Goal: Information Seeking & Learning: Learn about a topic

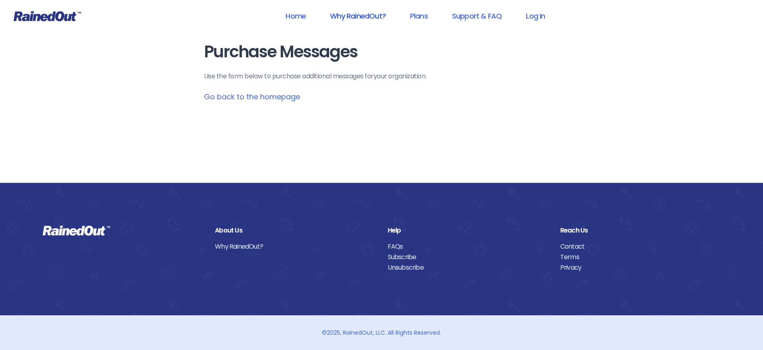
click at [380, 18] on link "Why RainedOut?" at bounding box center [358, 16] width 77 height 18
